Goal: Find contact information: Find contact information

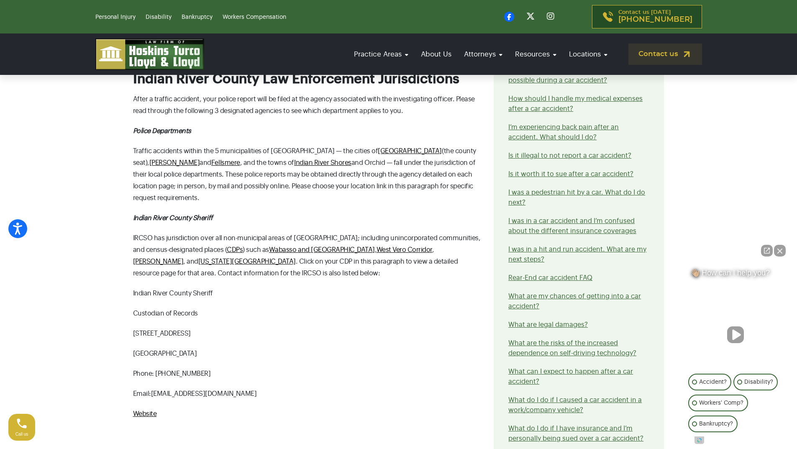
scroll to position [1004, 0]
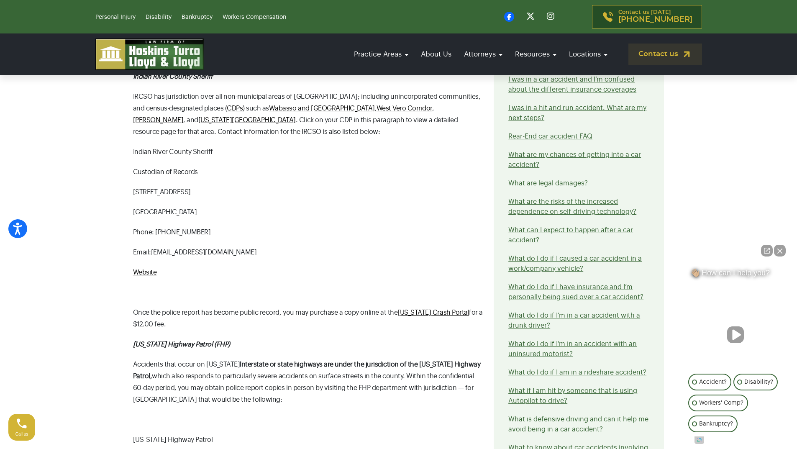
copy span "[EMAIL_ADDRESS][DOMAIN_NAME]"
drag, startPoint x: 287, startPoint y: 227, endPoint x: 154, endPoint y: 228, distance: 133.5
click at [154, 246] on p "Email: publicrecordsrequest@ircsheriff.org" at bounding box center [308, 252] width 351 height 12
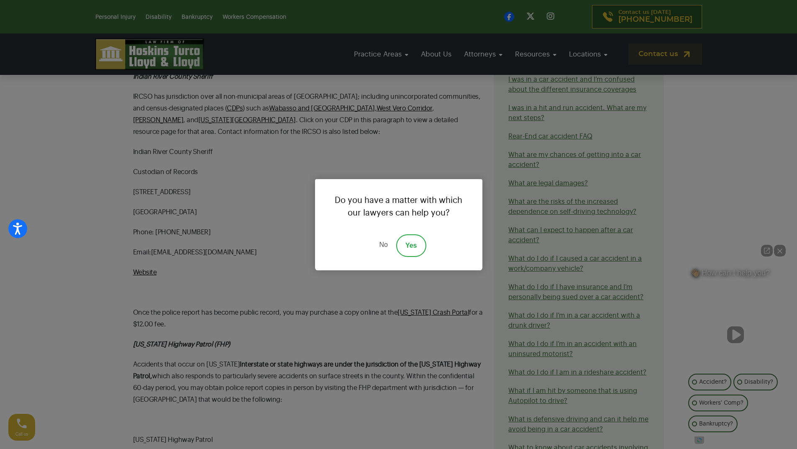
click at [385, 245] on link "No" at bounding box center [383, 245] width 25 height 23
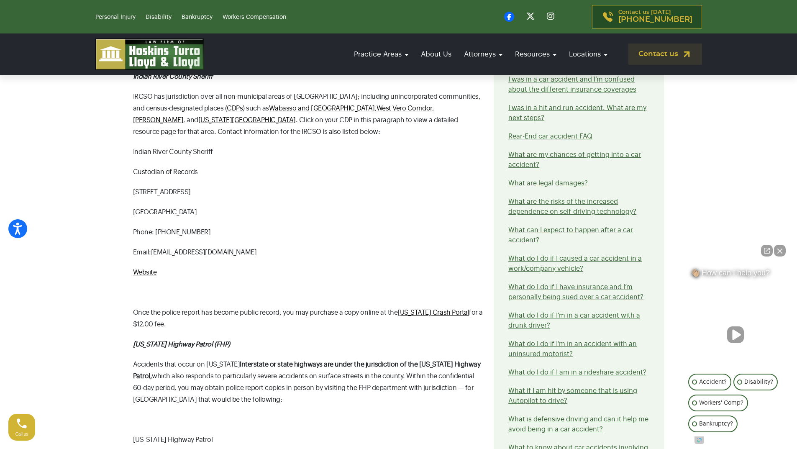
copy span "[EMAIL_ADDRESS][DOMAIN_NAME]"
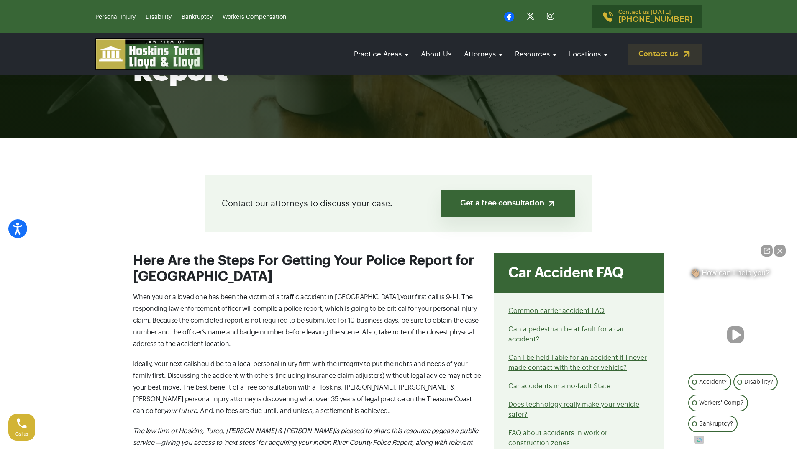
scroll to position [42, 0]
